Goal: Task Accomplishment & Management: Use online tool/utility

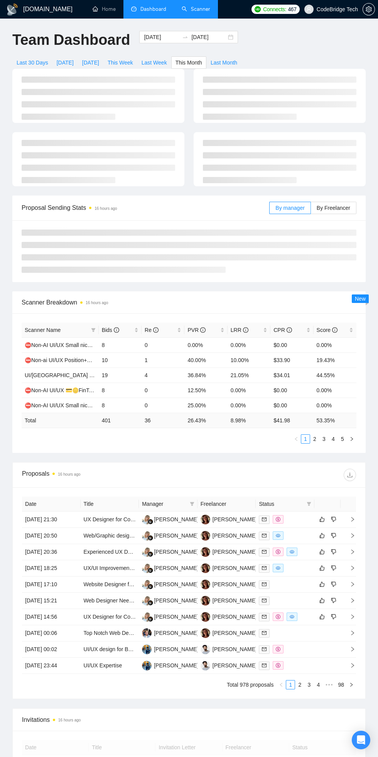
click at [184, 9] on link "Scanner" at bounding box center [196, 9] width 29 height 7
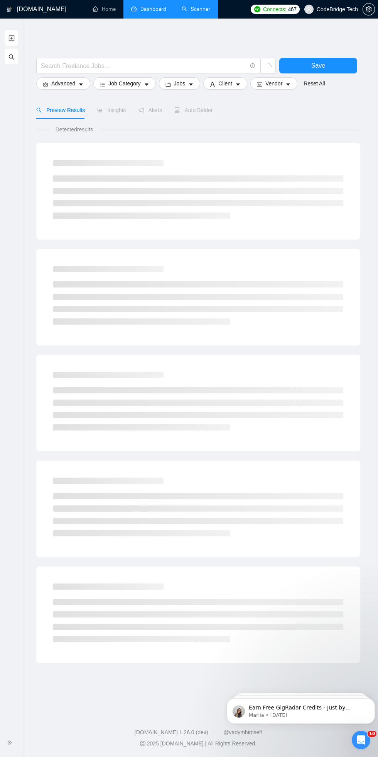
click at [153, 12] on link "Dashboard" at bounding box center [148, 9] width 35 height 7
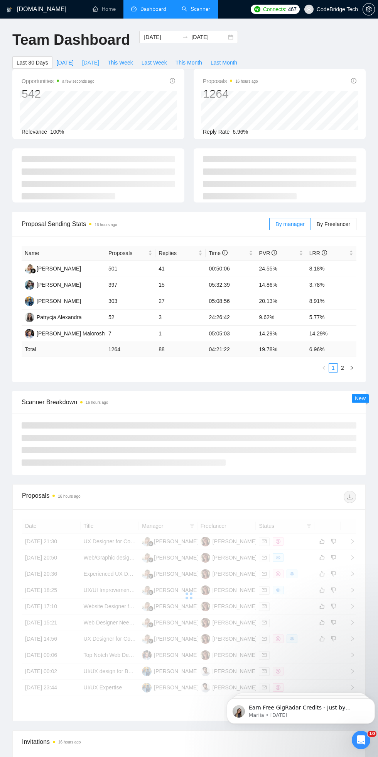
click at [92, 64] on span "[DATE]" at bounding box center [90, 62] width 17 height 8
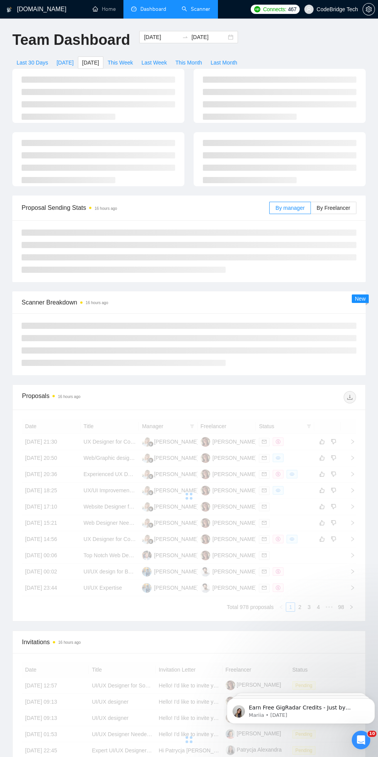
type input "[DATE]"
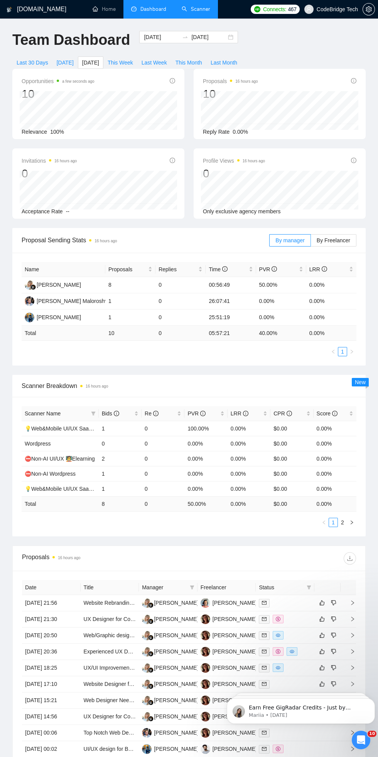
click at [184, 9] on link "Scanner" at bounding box center [196, 9] width 29 height 7
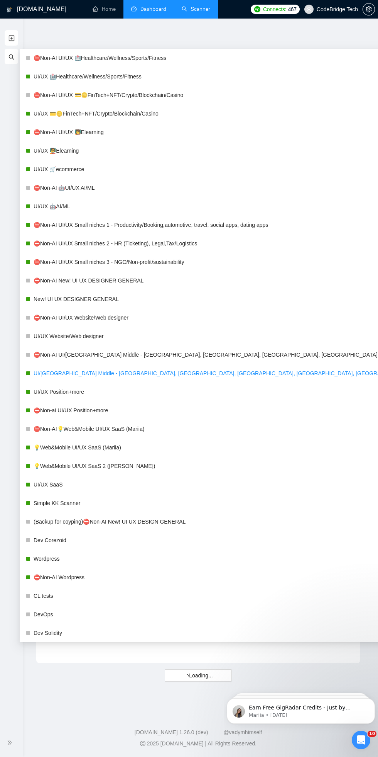
click at [69, 370] on link "UI/[GEOGRAPHIC_DATA] Middle - [GEOGRAPHIC_DATA], [GEOGRAPHIC_DATA], [GEOGRAPHIC…" at bounding box center [232, 372] width 396 height 15
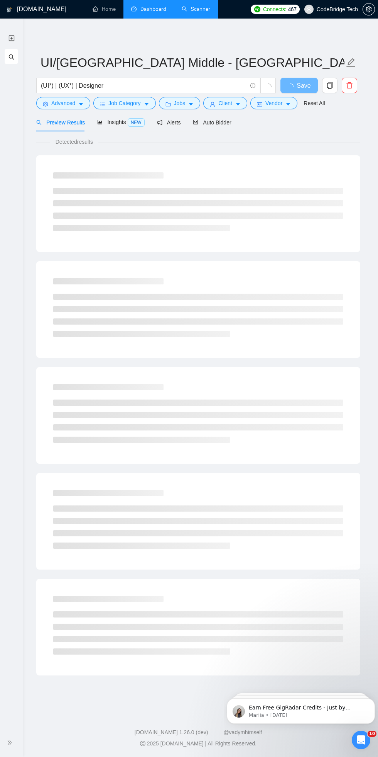
click at [333, 142] on div "Detected results" at bounding box center [198, 141] width 324 height 8
click at [221, 122] on span "Auto Bidder" at bounding box center [212, 122] width 38 height 6
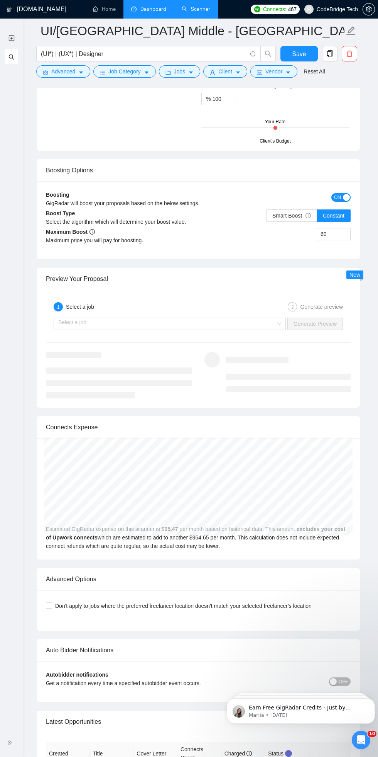
scroll to position [1887, 0]
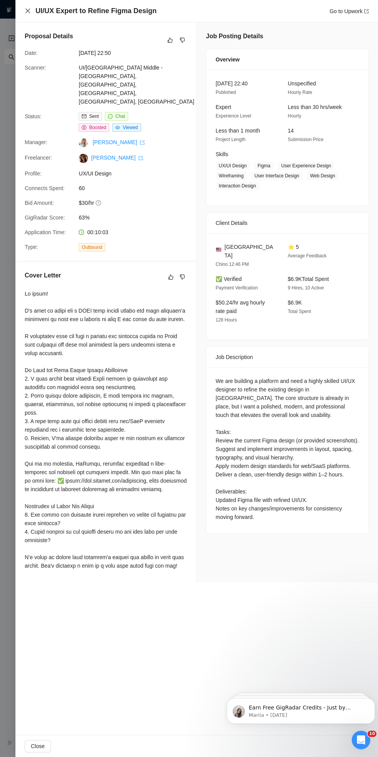
click at [28, 10] on icon "close" at bounding box center [28, 11] width 6 height 6
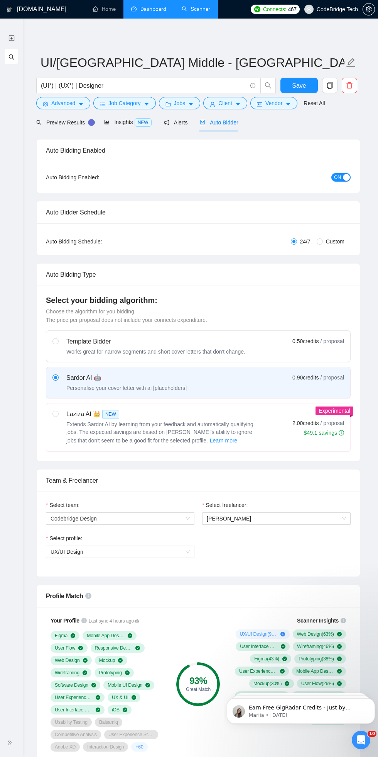
click at [11, 57] on icon "search" at bounding box center [11, 57] width 6 height 6
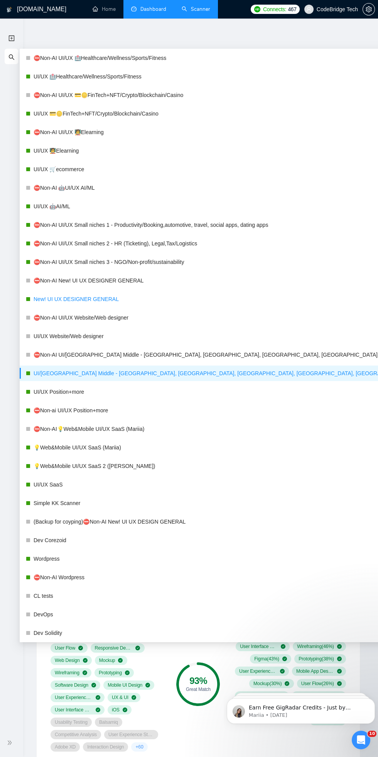
click at [72, 299] on link "New! UI UX DESIGNER GENERAL" at bounding box center [232, 298] width 396 height 15
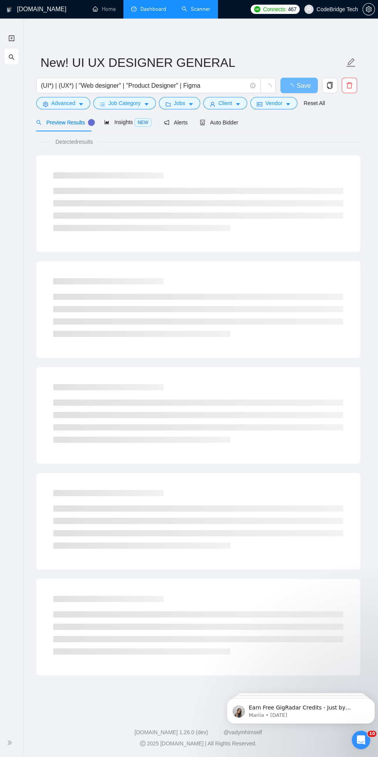
click at [316, 139] on div "Detected results" at bounding box center [198, 141] width 324 height 8
click at [202, 122] on icon "robot" at bounding box center [203, 122] width 5 height 5
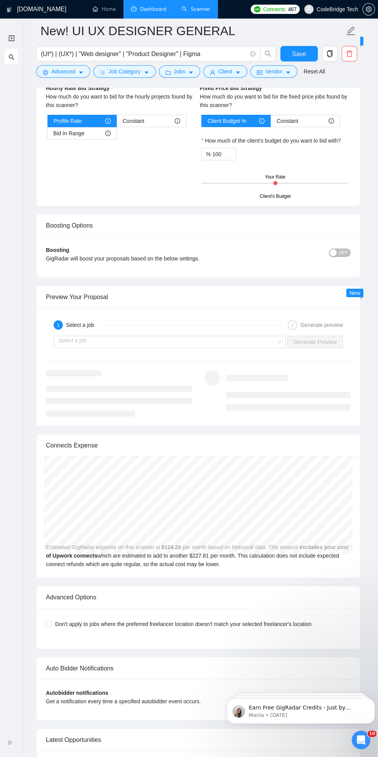
scroll to position [1864, 0]
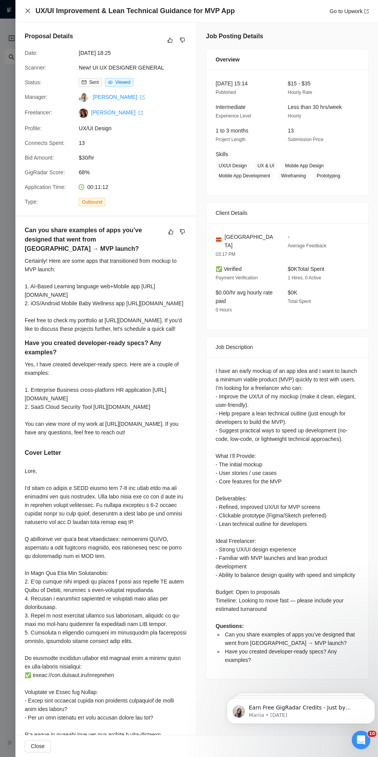
click at [28, 11] on icon "close" at bounding box center [27, 10] width 5 height 5
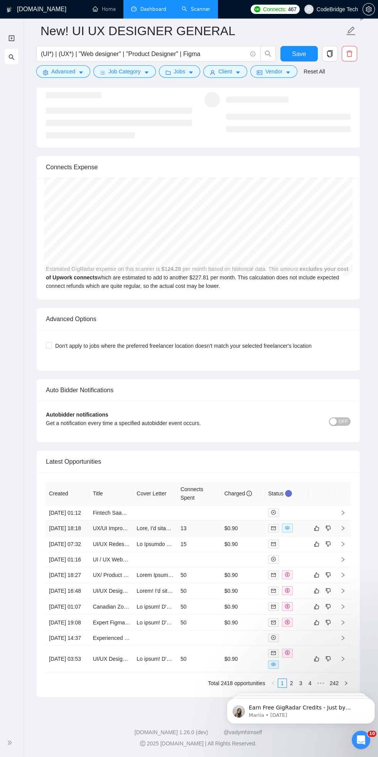
click at [187, 526] on td "13" at bounding box center [200, 528] width 44 height 16
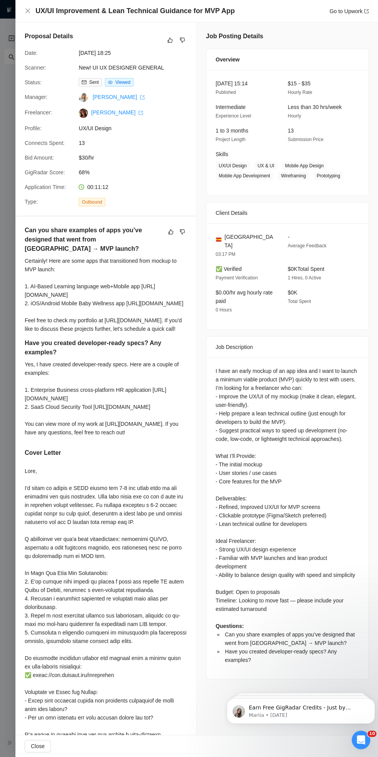
click at [21, 9] on div "UX/UI Improvement & Lean Technical Guidance for MVP App Go to Upwork" at bounding box center [196, 11] width 363 height 22
click at [28, 11] on icon "close" at bounding box center [27, 10] width 5 height 5
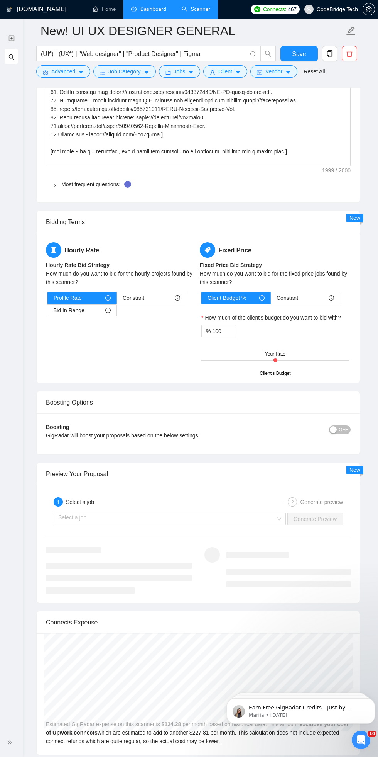
scroll to position [1396, 0]
click at [334, 429] on div "button" at bounding box center [333, 429] width 7 height 7
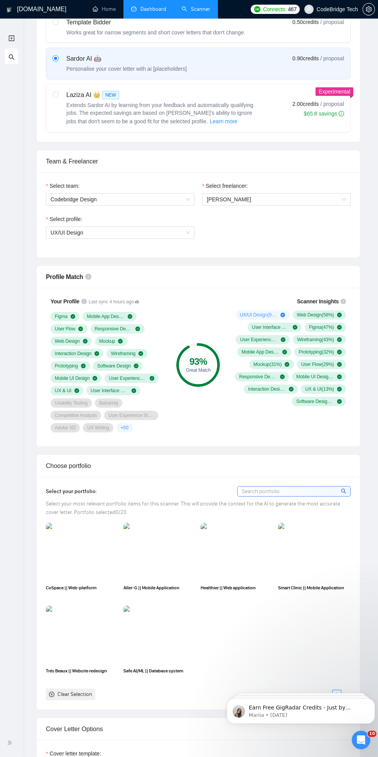
scroll to position [0, 0]
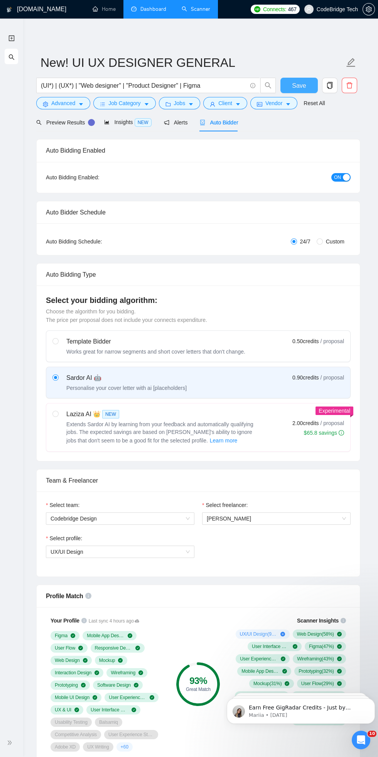
click at [303, 82] on span "Save" at bounding box center [299, 86] width 14 height 10
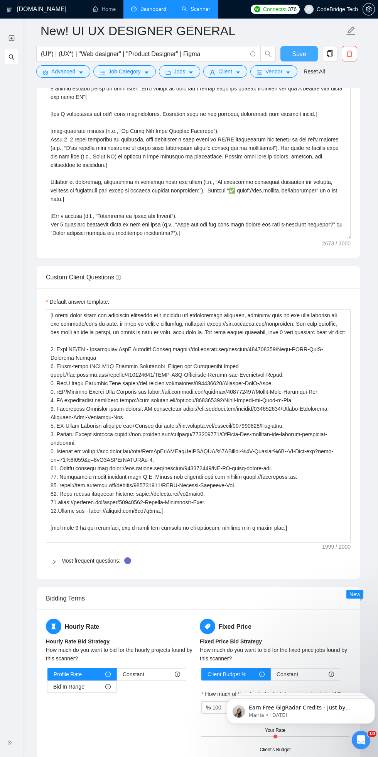
scroll to position [1056, 0]
